Goal: Information Seeking & Learning: Learn about a topic

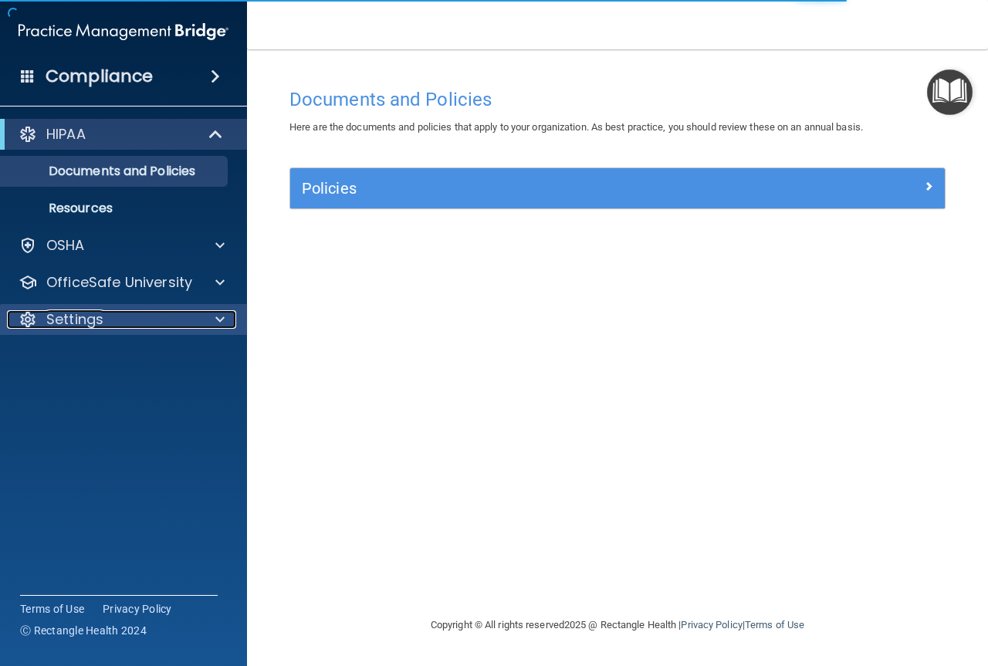
click at [117, 311] on div "Settings" at bounding box center [102, 319] width 191 height 19
drag, startPoint x: 117, startPoint y: 311, endPoint x: 107, endPoint y: 324, distance: 16.1
click at [117, 311] on div "Settings" at bounding box center [102, 319] width 191 height 19
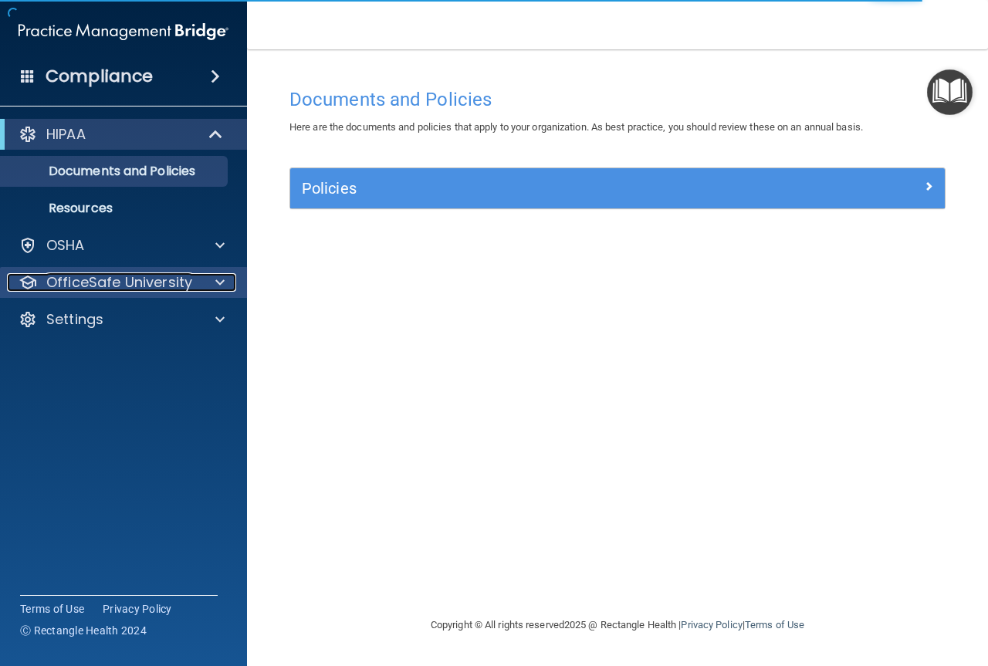
click at [95, 275] on p "OfficeSafe University" at bounding box center [119, 282] width 146 height 19
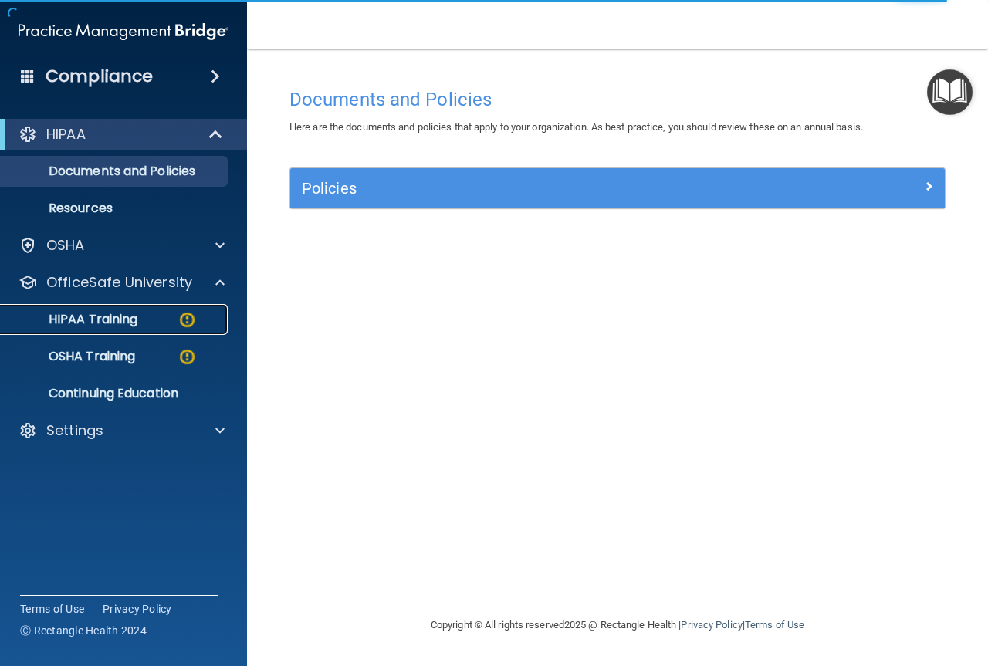
click at [117, 323] on p "HIPAA Training" at bounding box center [73, 319] width 127 height 15
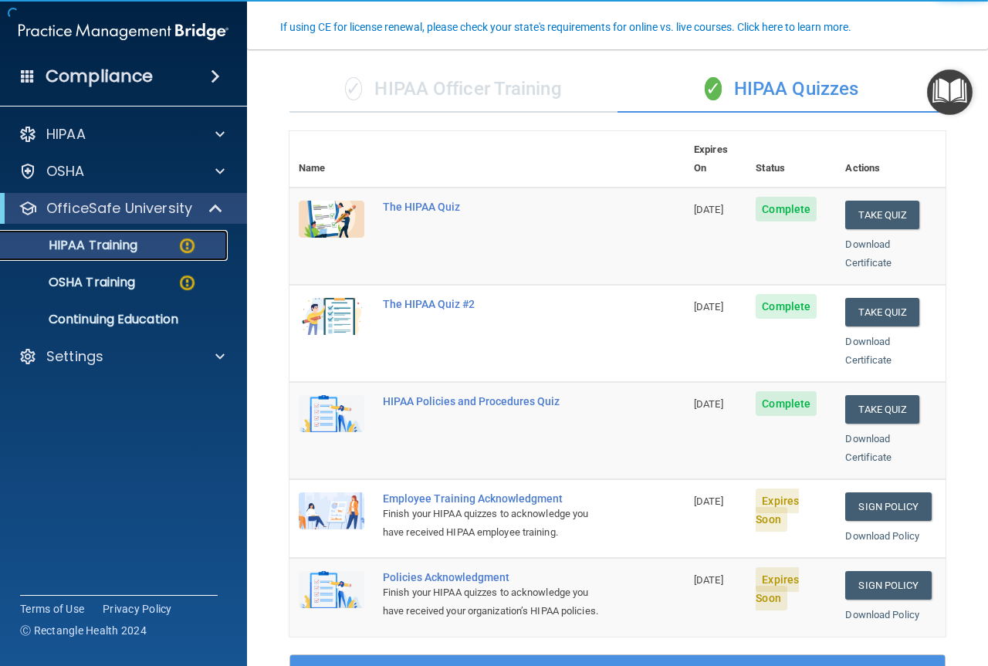
scroll to position [206, 0]
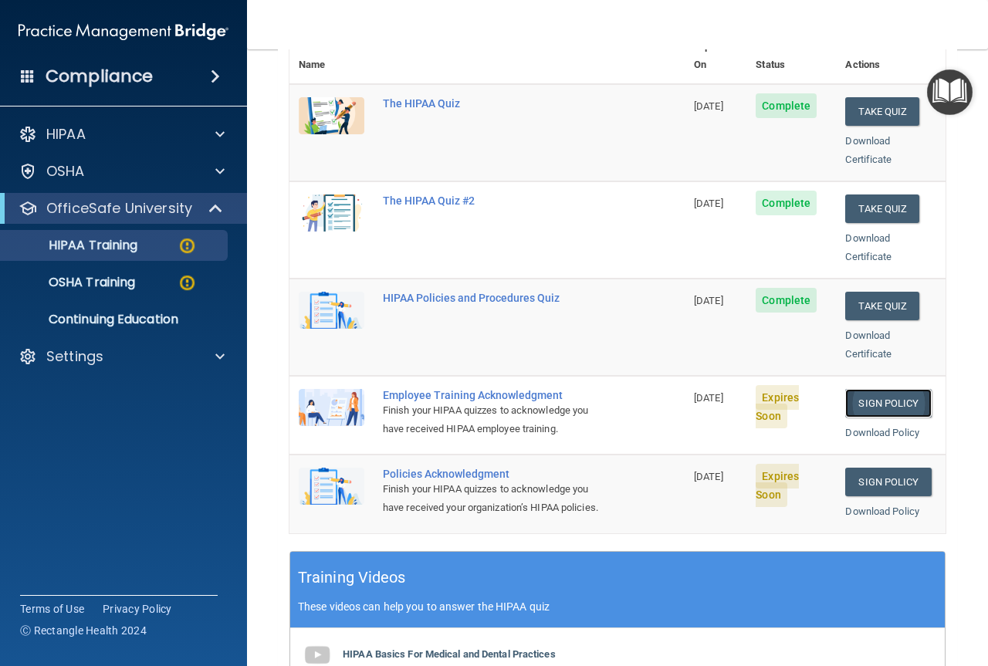
click at [877, 390] on link "Sign Policy" at bounding box center [888, 403] width 86 height 29
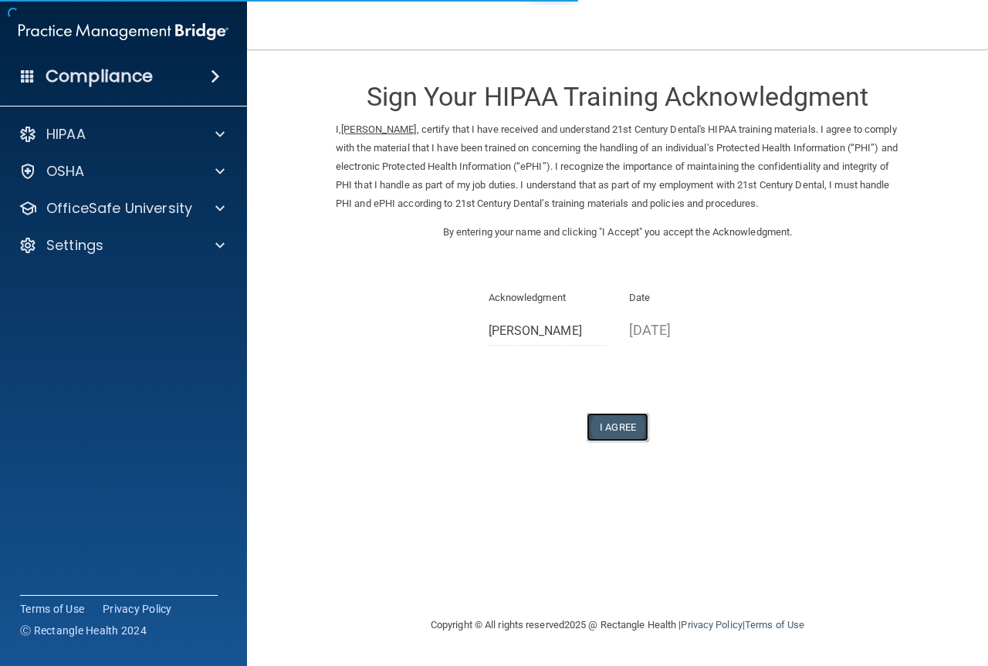
click at [624, 421] on button "I Agree" at bounding box center [617, 427] width 62 height 29
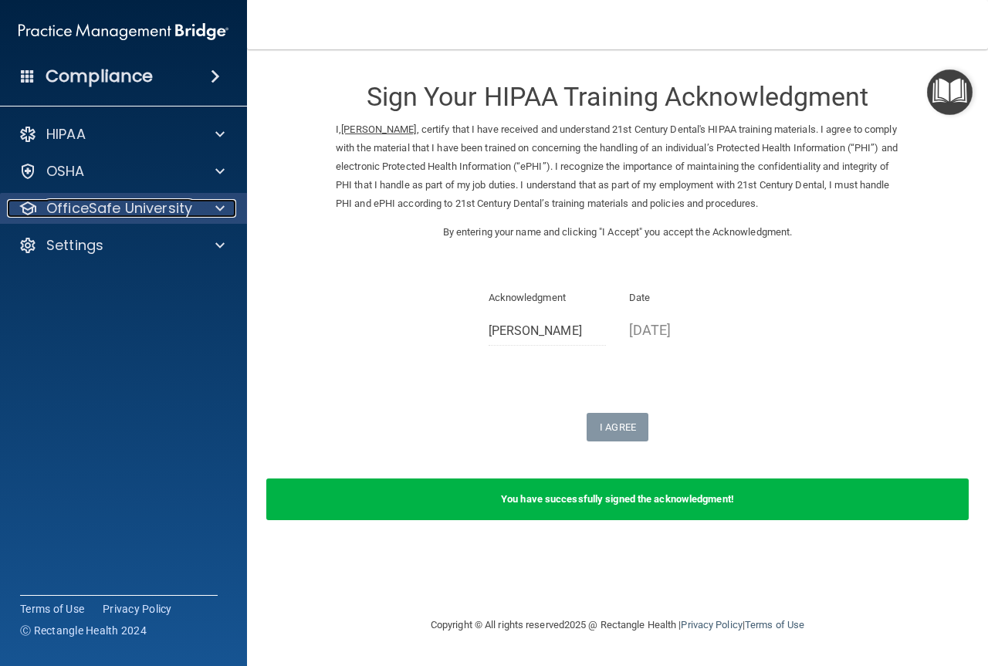
click at [134, 207] on p "OfficeSafe University" at bounding box center [119, 208] width 146 height 19
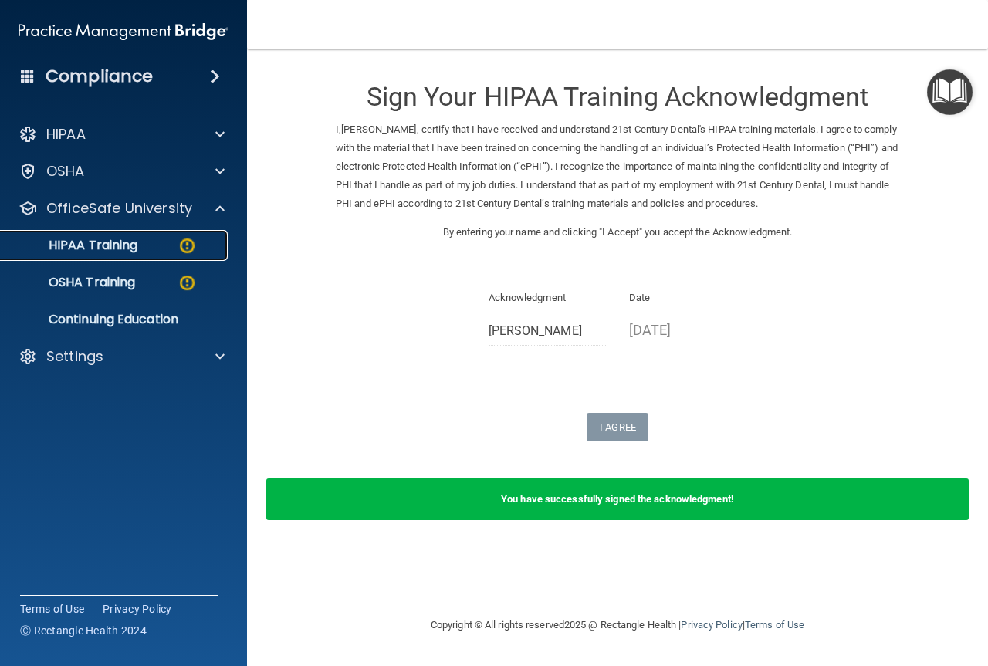
click at [182, 246] on img at bounding box center [186, 245] width 19 height 19
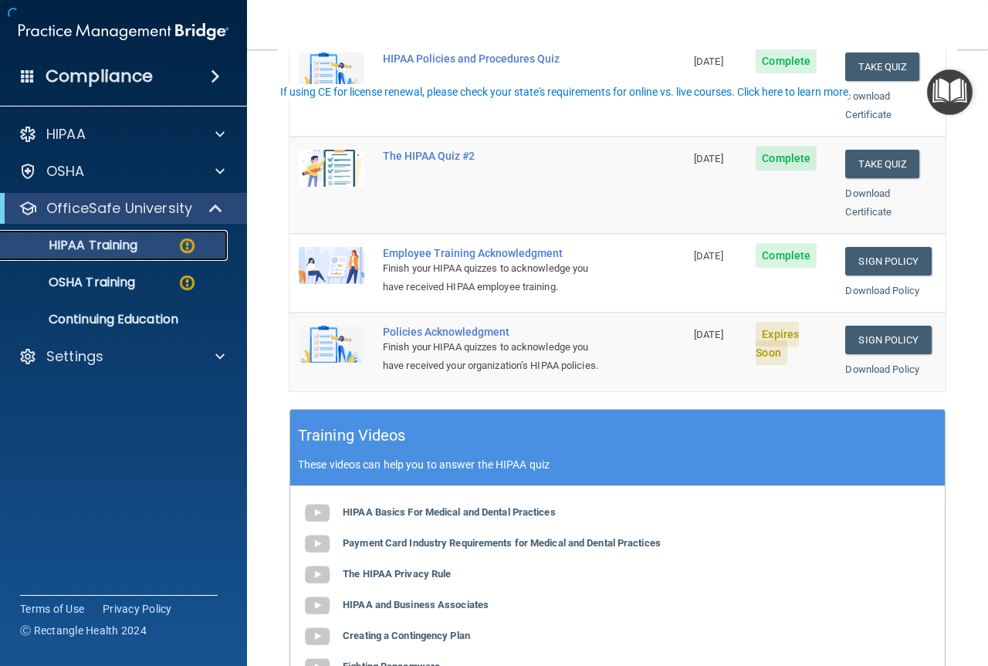
scroll to position [515, 0]
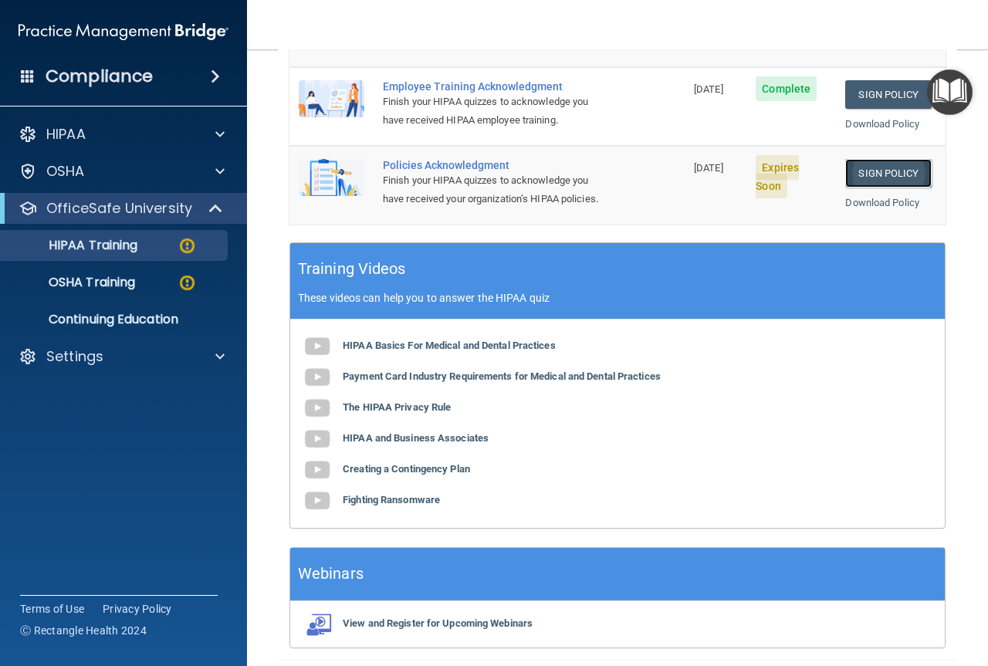
click at [878, 159] on link "Sign Policy" at bounding box center [888, 173] width 86 height 29
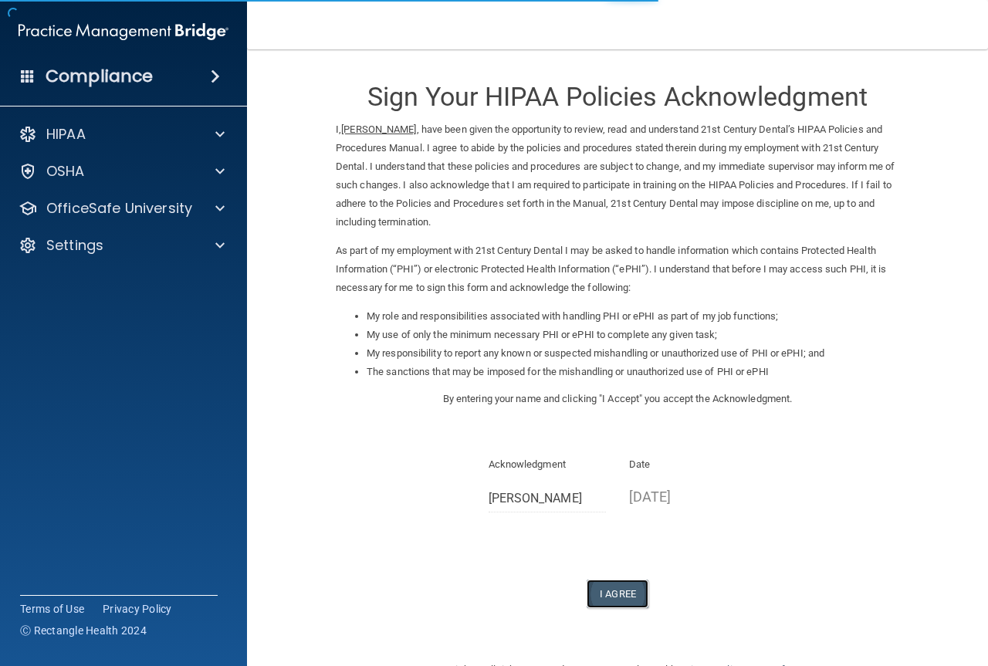
click at [595, 605] on button "I Agree" at bounding box center [617, 593] width 62 height 29
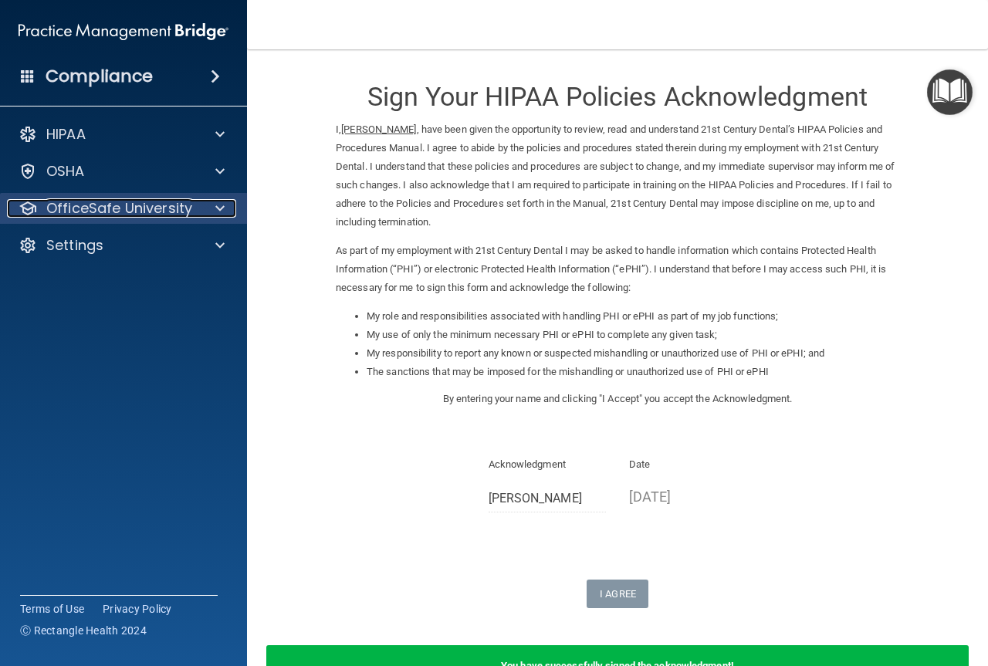
click at [115, 206] on p "OfficeSafe University" at bounding box center [119, 208] width 146 height 19
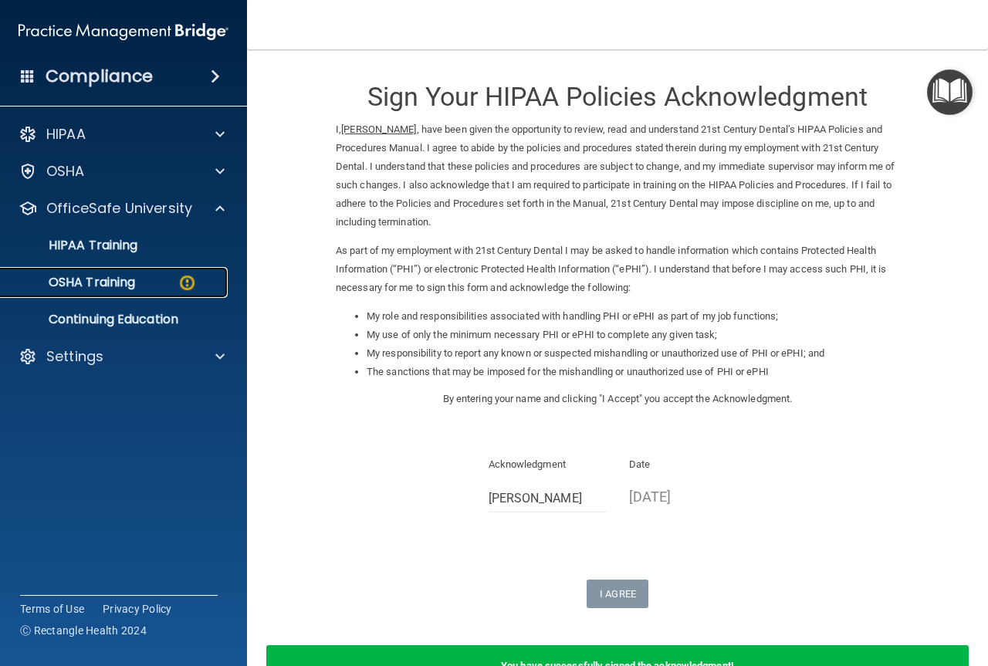
click at [194, 280] on img at bounding box center [186, 282] width 19 height 19
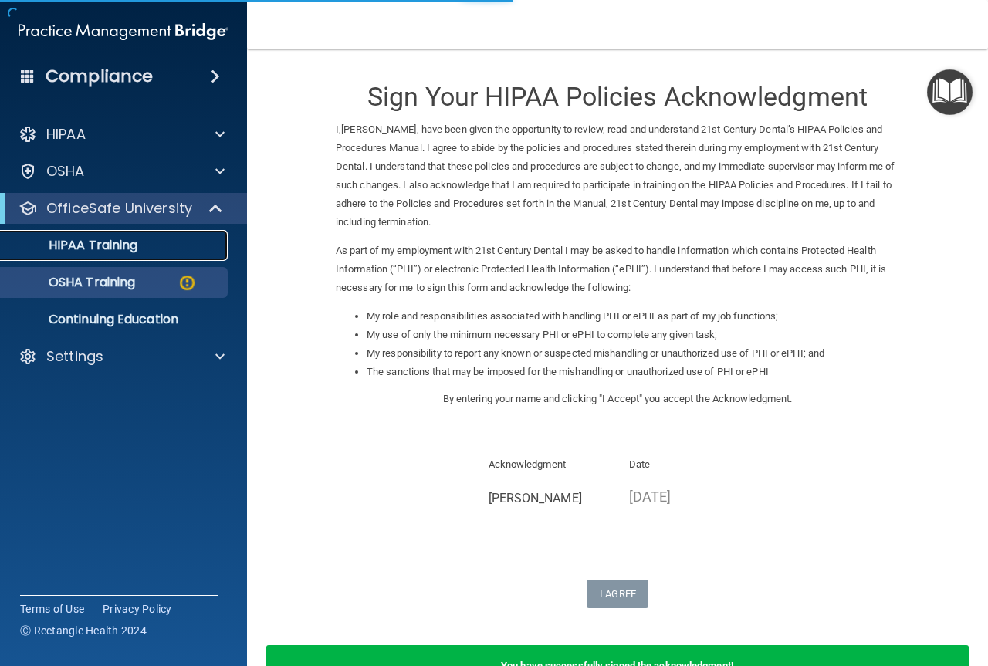
click at [149, 248] on div "HIPAA Training" at bounding box center [115, 245] width 211 height 15
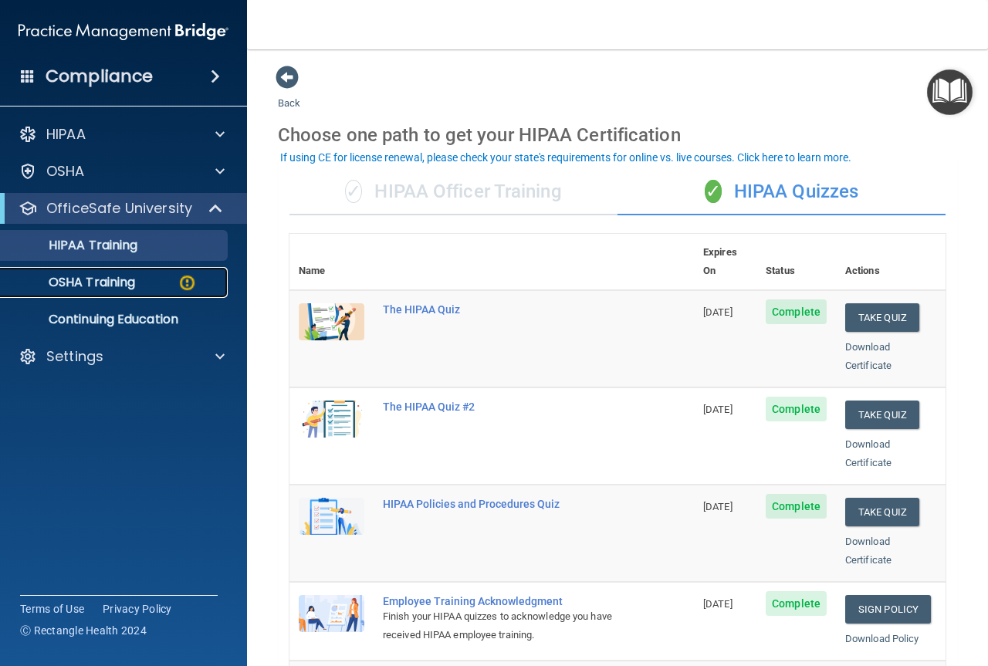
click at [123, 294] on link "OSHA Training" at bounding box center [106, 282] width 243 height 31
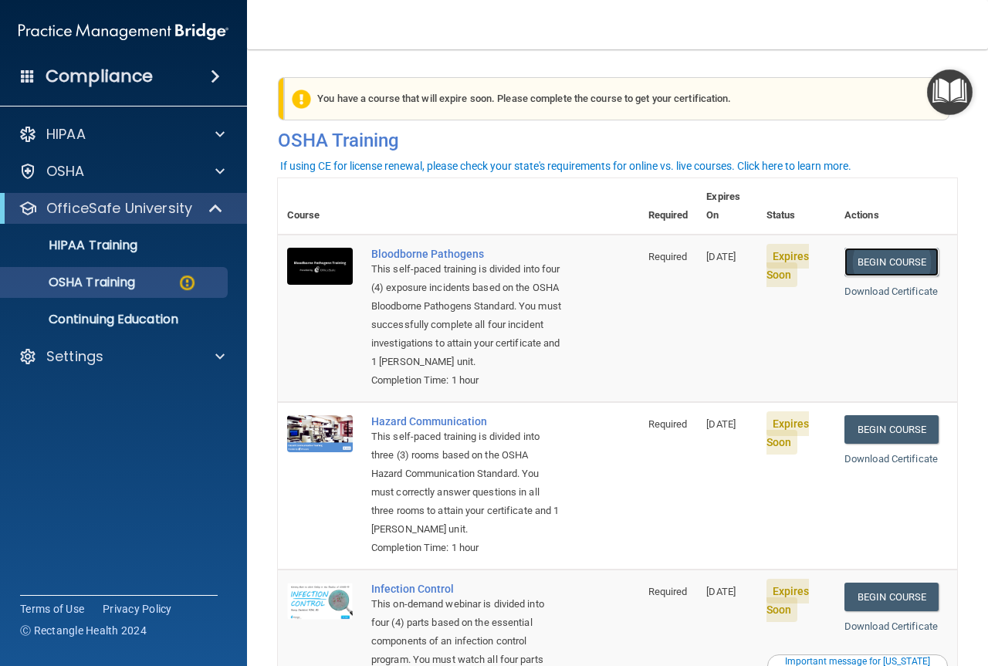
click at [883, 251] on link "Begin Course" at bounding box center [891, 262] width 94 height 29
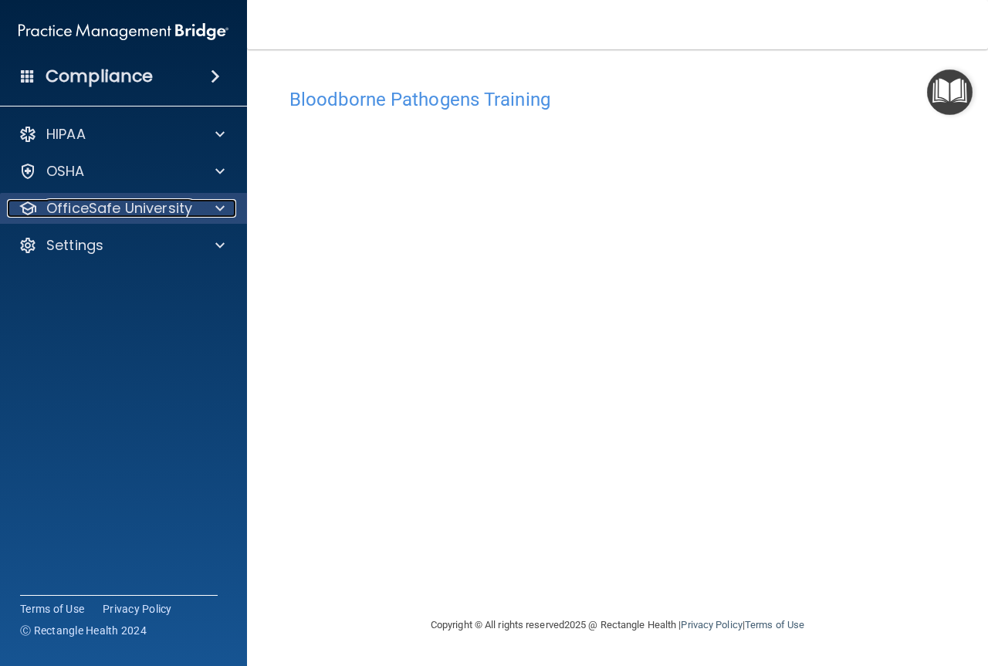
click at [167, 216] on p "OfficeSafe University" at bounding box center [119, 208] width 146 height 19
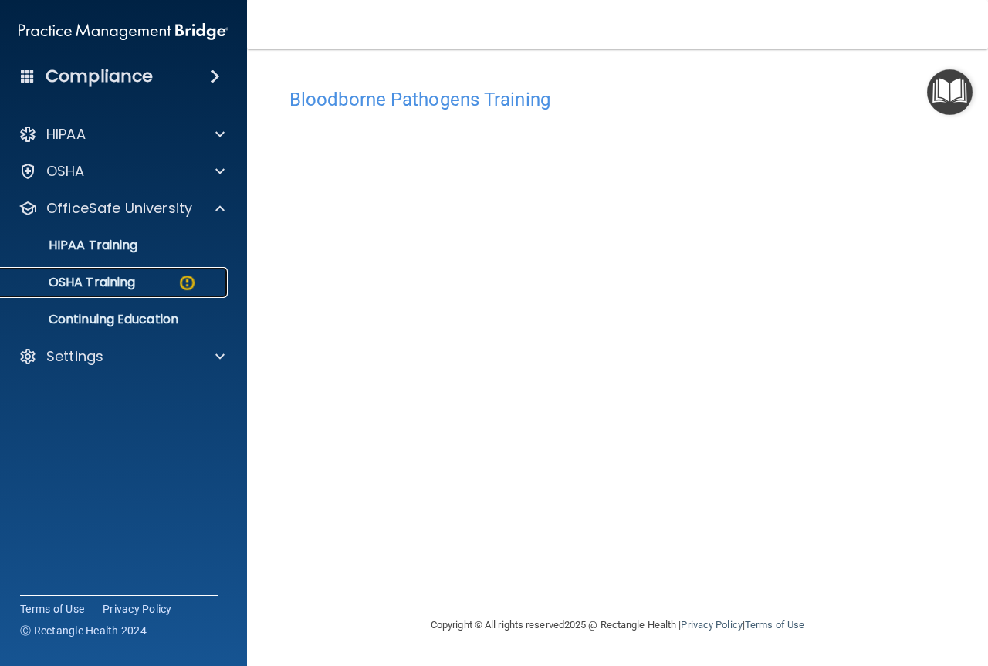
click at [169, 275] on div "OSHA Training" at bounding box center [115, 282] width 211 height 15
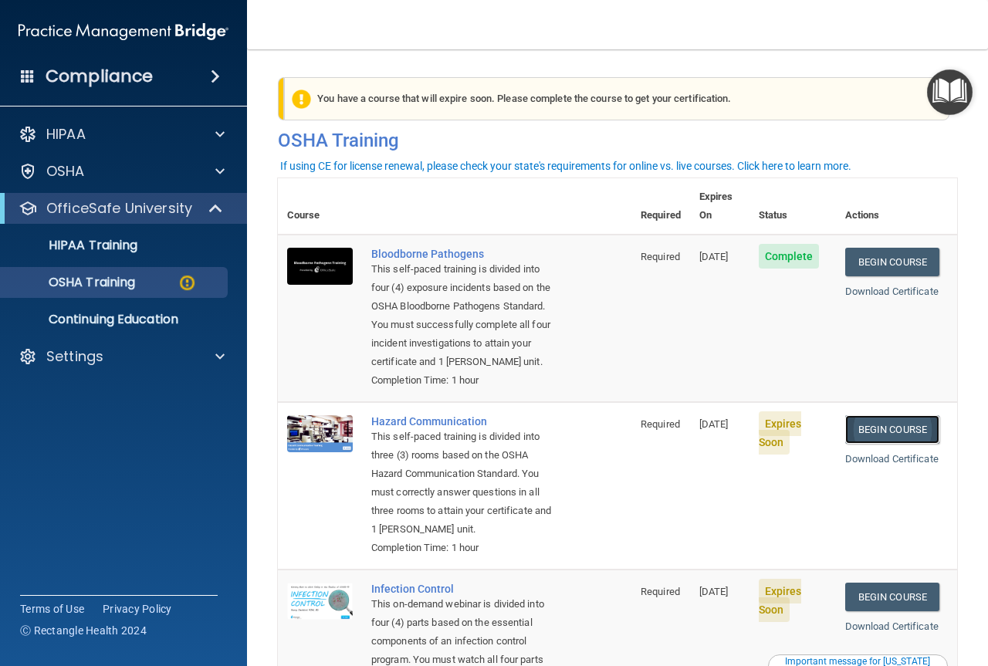
click at [890, 431] on link "Begin Course" at bounding box center [892, 429] width 94 height 29
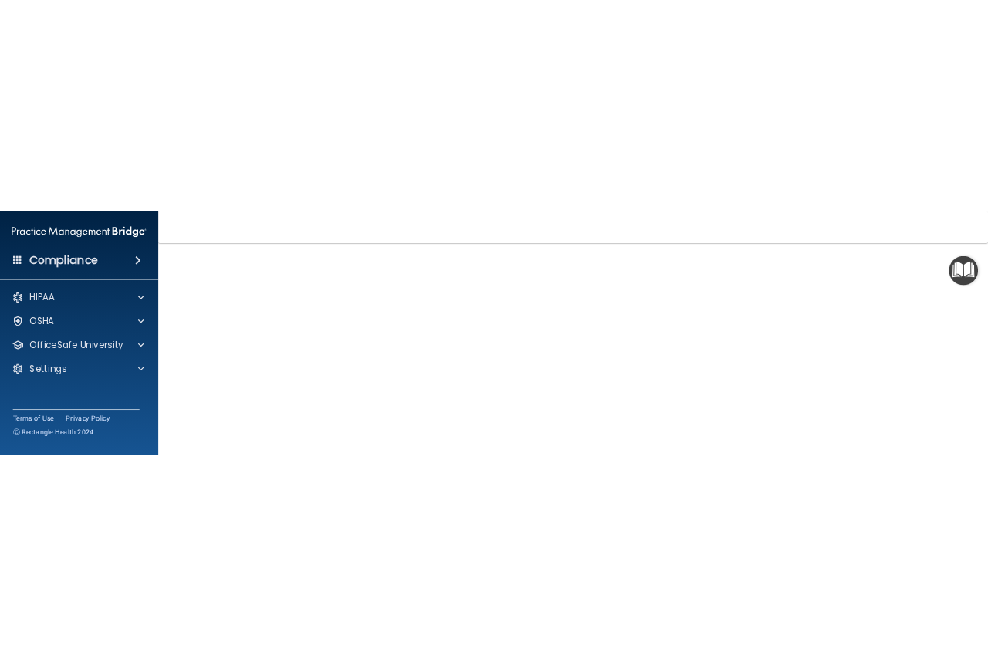
scroll to position [29, 0]
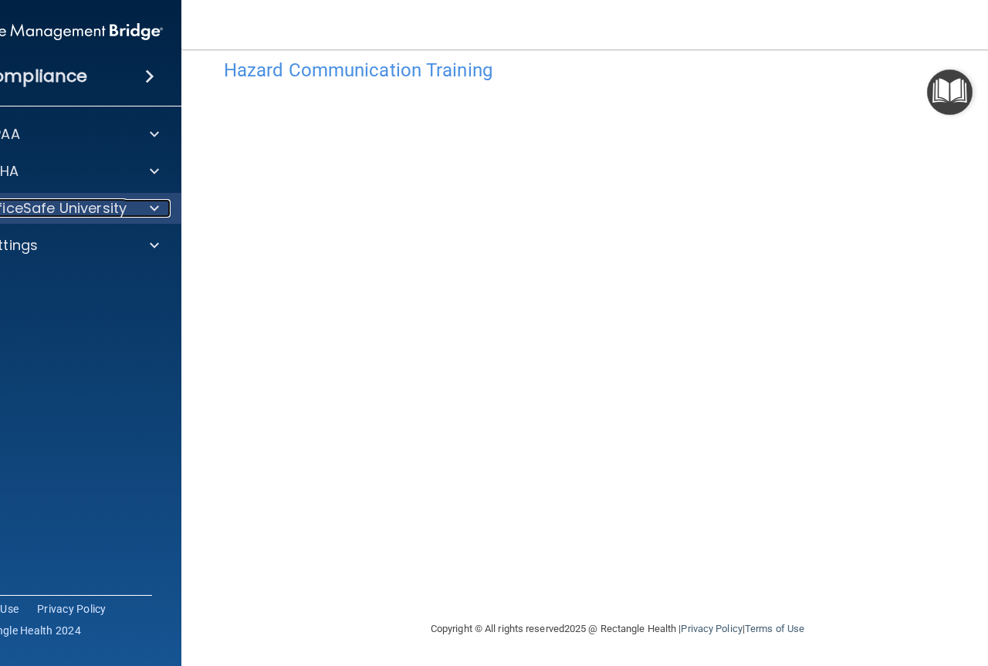
click at [59, 215] on p "OfficeSafe University" at bounding box center [54, 208] width 146 height 19
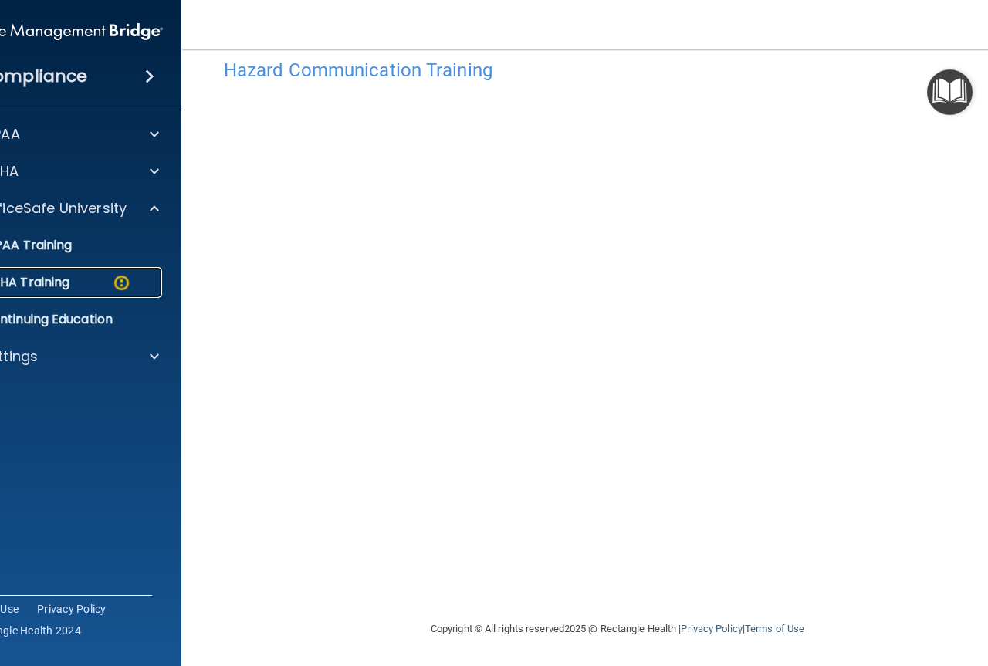
click at [112, 287] on img at bounding box center [121, 282] width 19 height 19
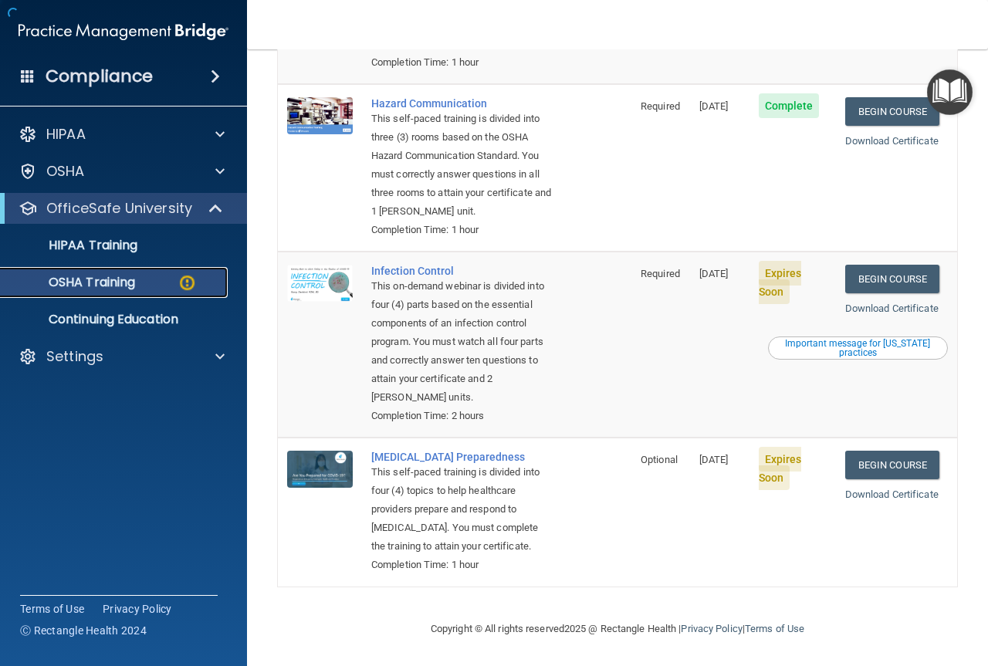
scroll to position [377, 0]
click at [923, 265] on link "Begin Course" at bounding box center [892, 279] width 94 height 29
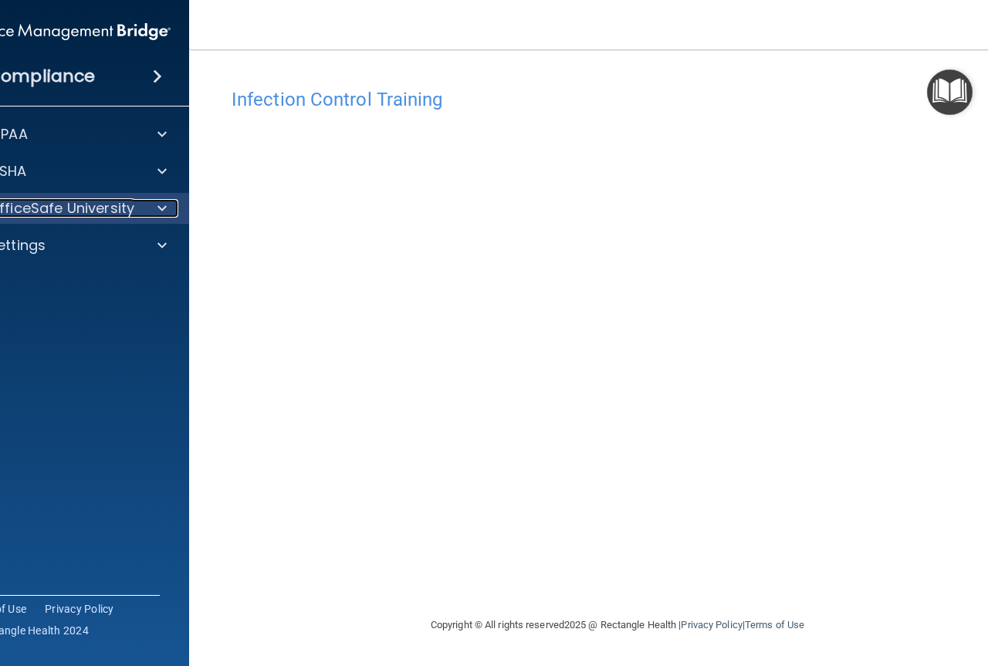
click at [63, 203] on p "OfficeSafe University" at bounding box center [61, 208] width 146 height 19
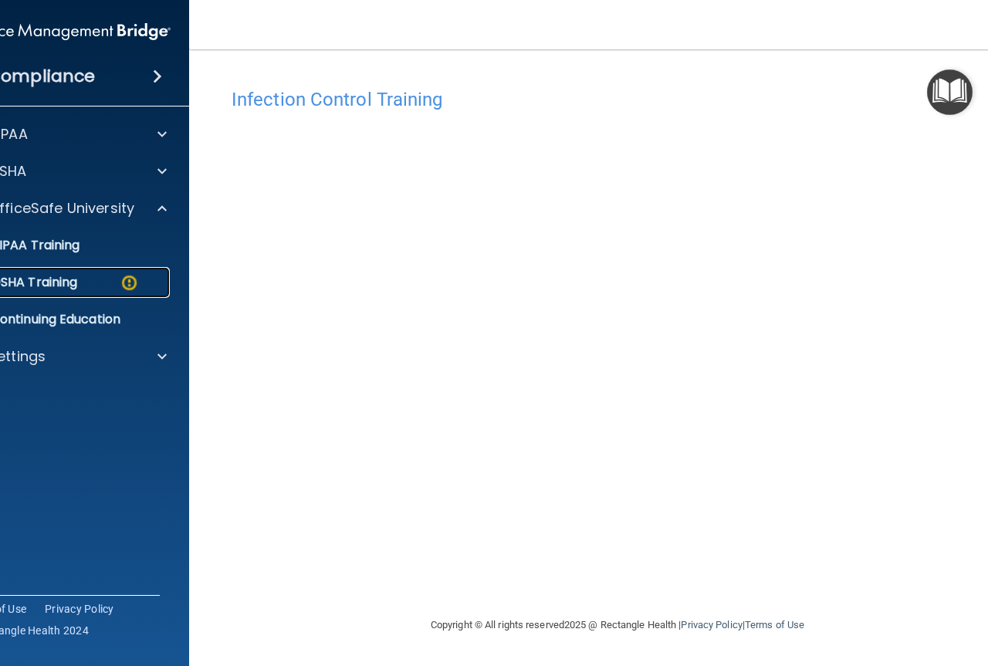
click at [107, 282] on div "OSHA Training" at bounding box center [57, 282] width 211 height 15
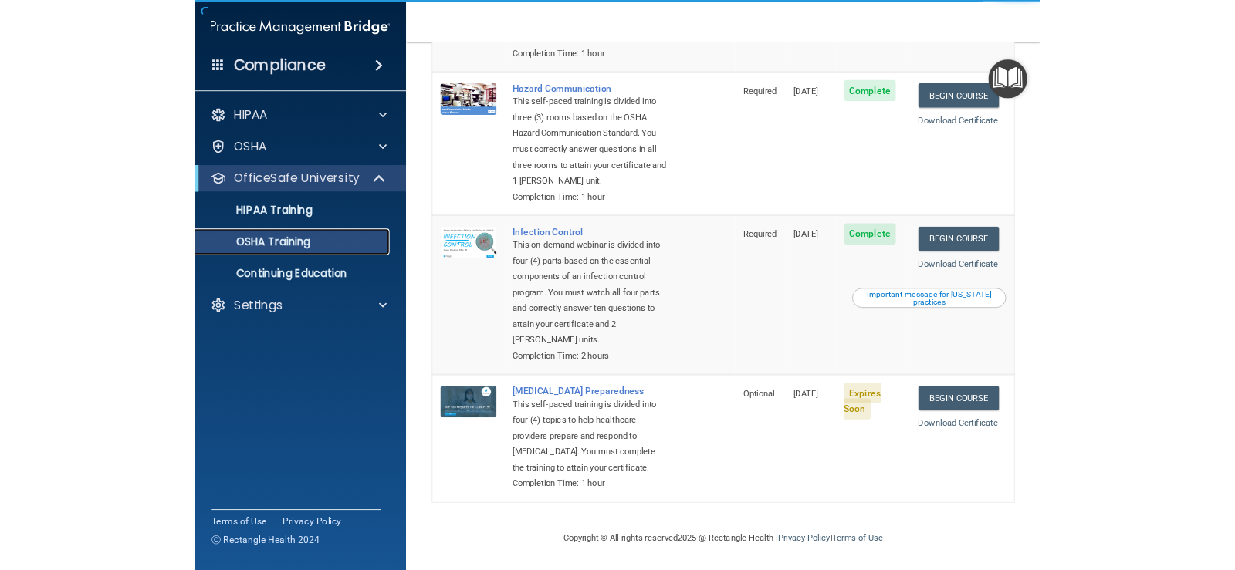
scroll to position [333, 0]
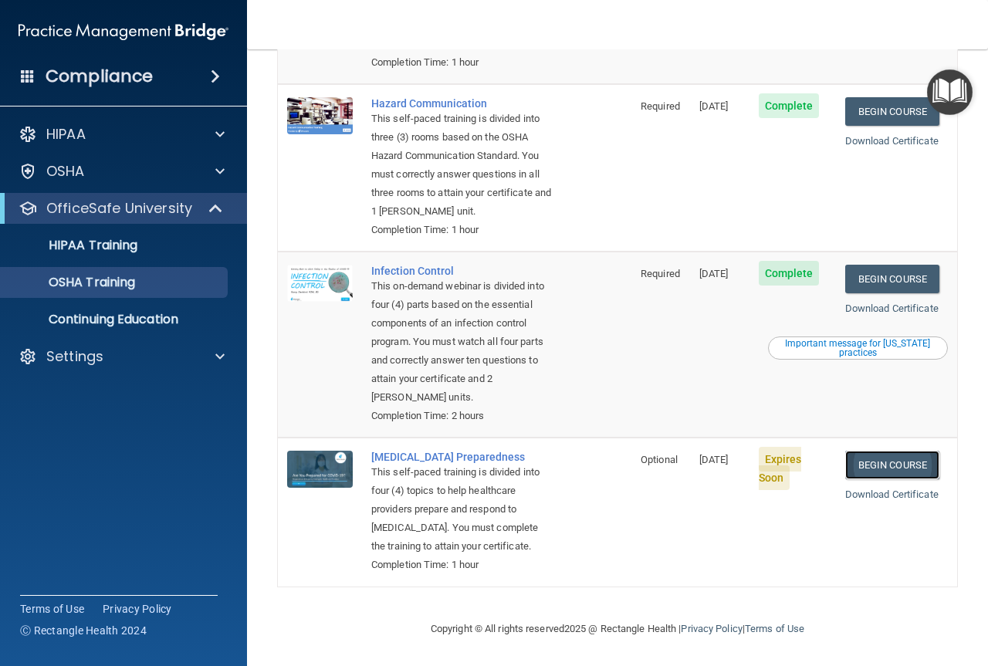
click at [859, 451] on link "Begin Course" at bounding box center [892, 465] width 94 height 29
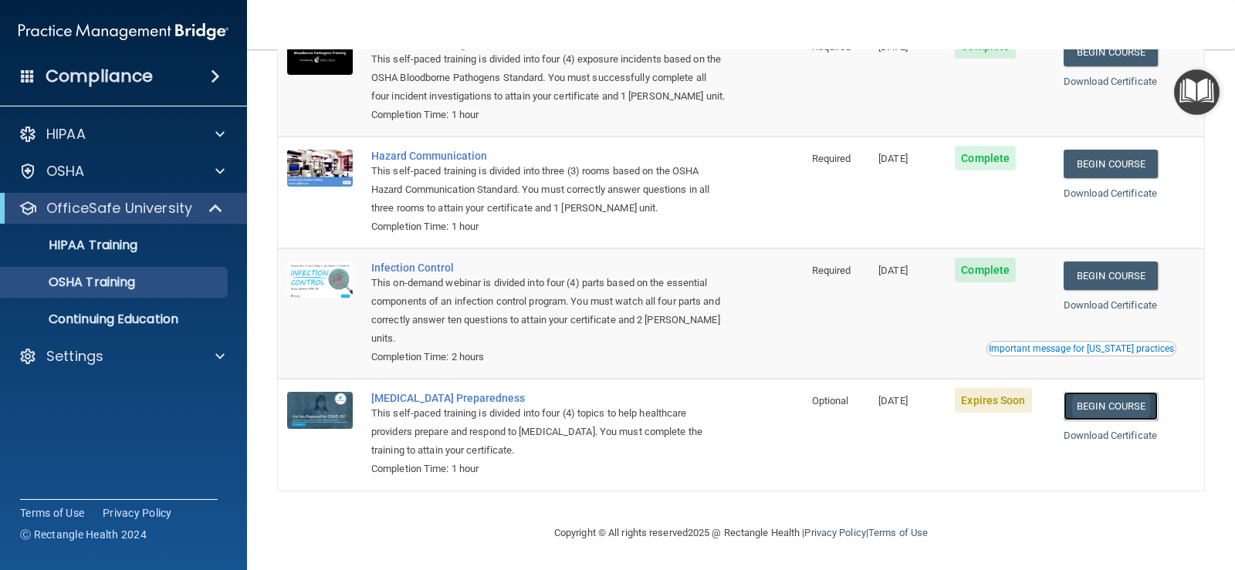
scroll to position [152, 0]
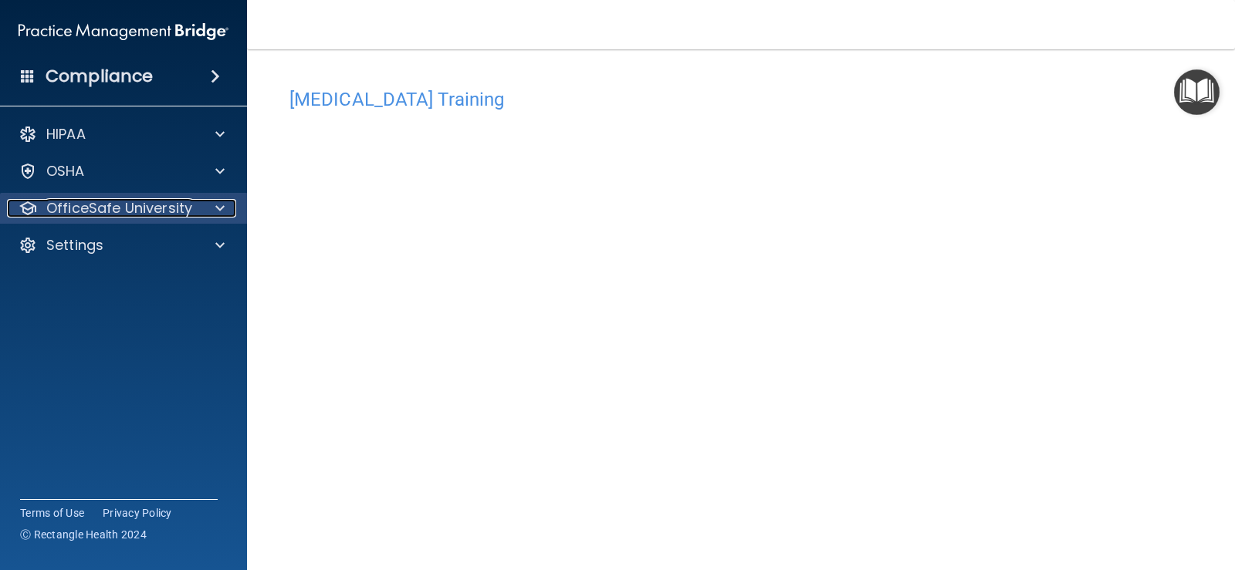
click at [164, 208] on p "OfficeSafe University" at bounding box center [119, 208] width 146 height 19
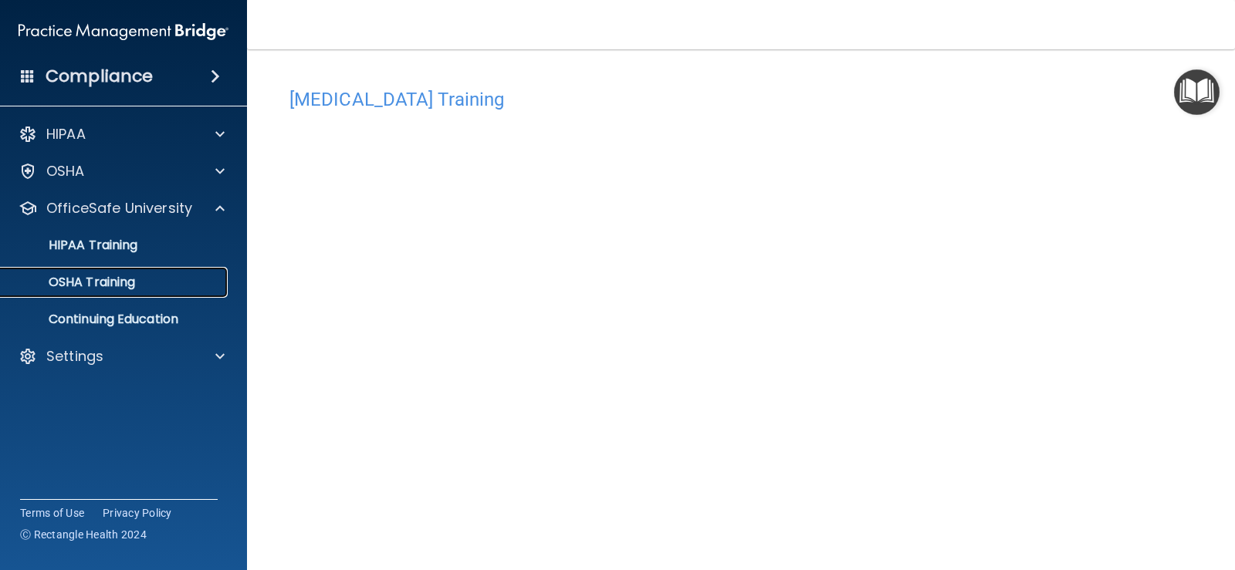
click at [182, 291] on link "OSHA Training" at bounding box center [106, 282] width 243 height 31
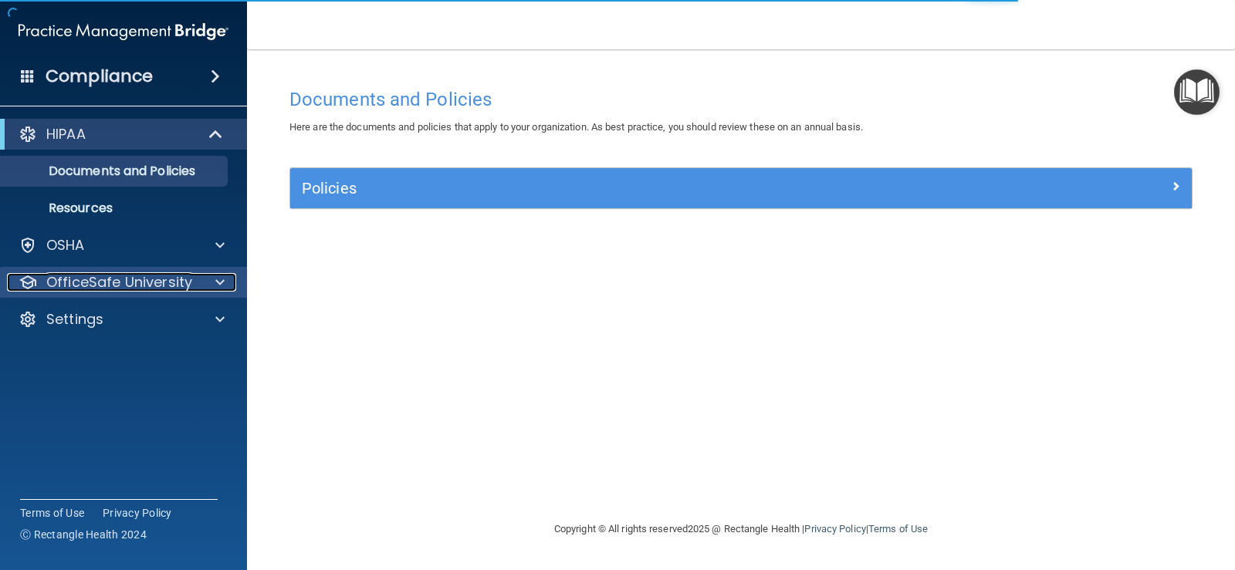
click at [159, 275] on p "OfficeSafe University" at bounding box center [119, 282] width 146 height 19
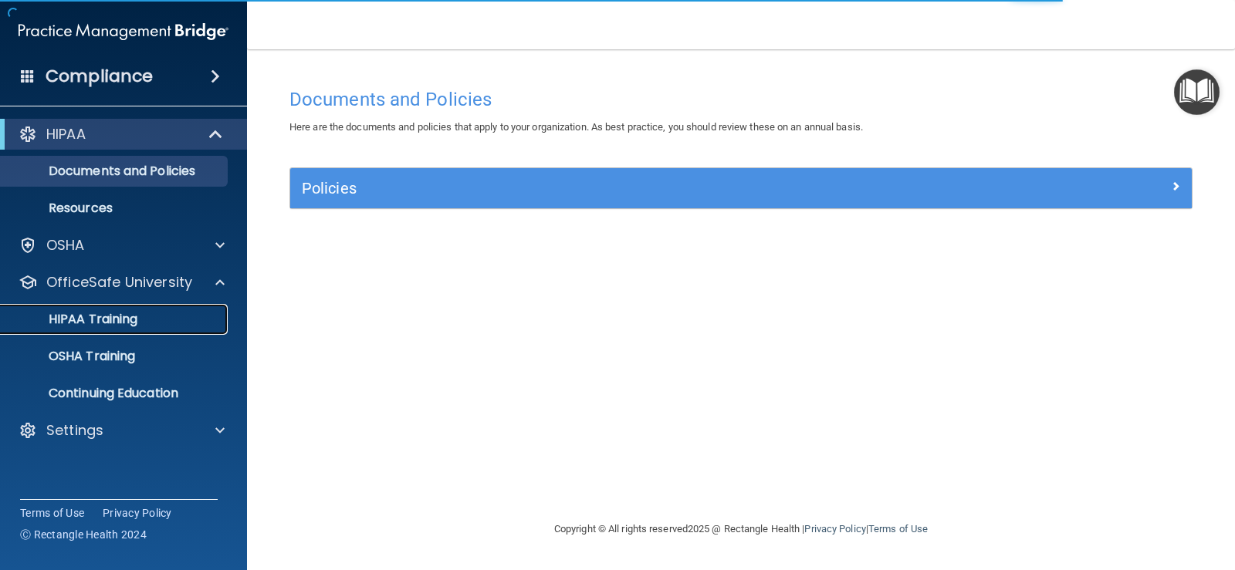
click at [157, 313] on div "HIPAA Training" at bounding box center [115, 319] width 211 height 15
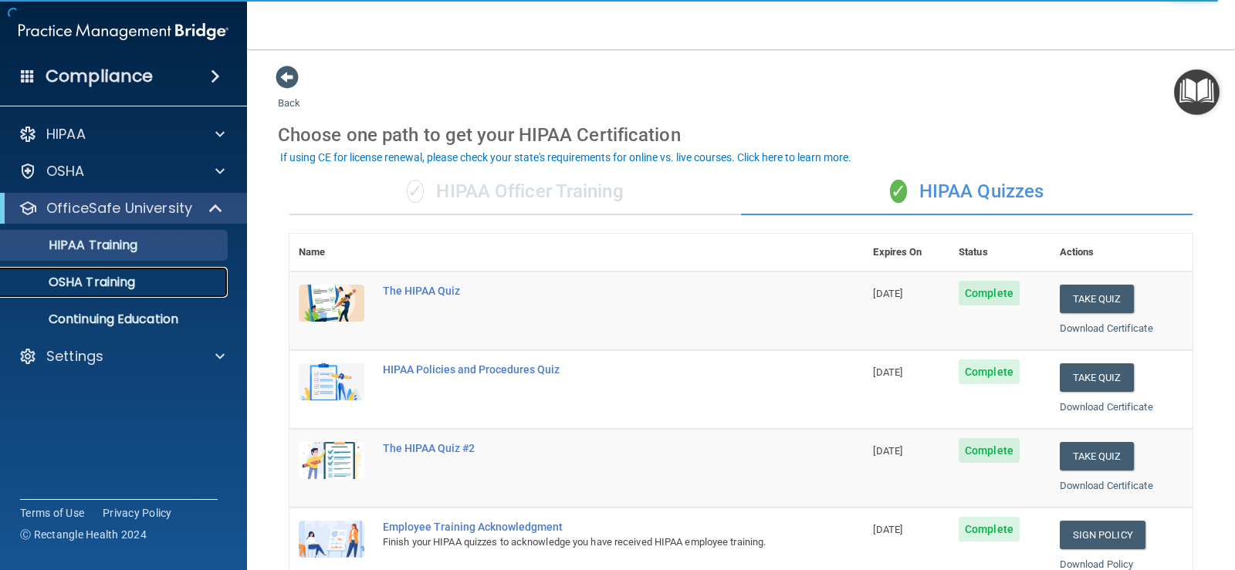
click at [164, 275] on div "OSHA Training" at bounding box center [115, 282] width 211 height 15
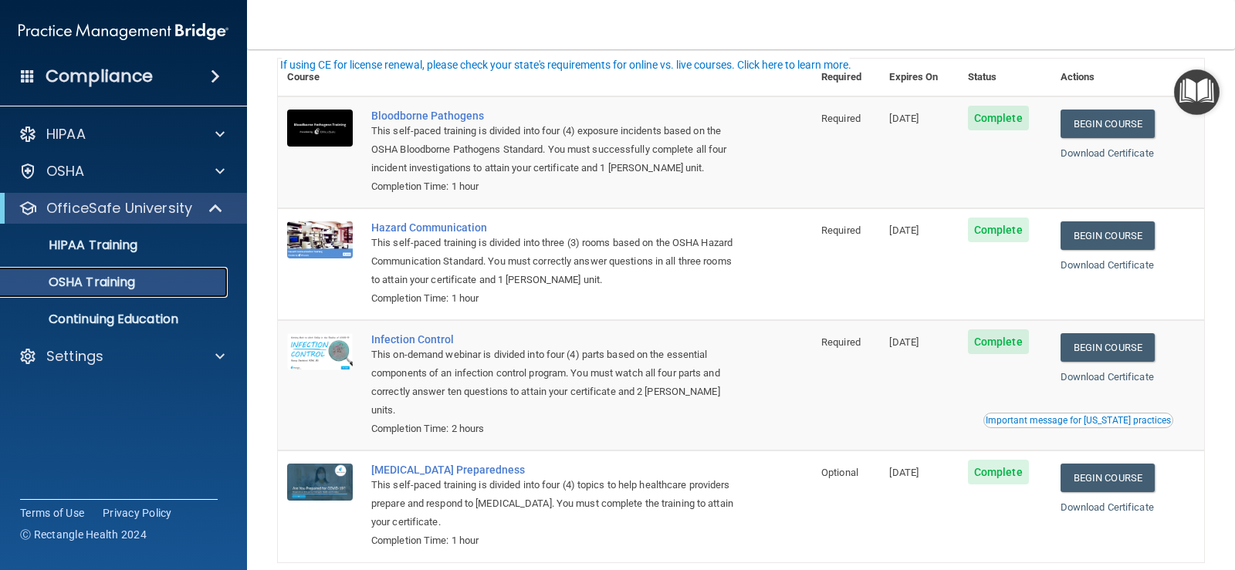
scroll to position [133, 0]
